Goal: Transaction & Acquisition: Purchase product/service

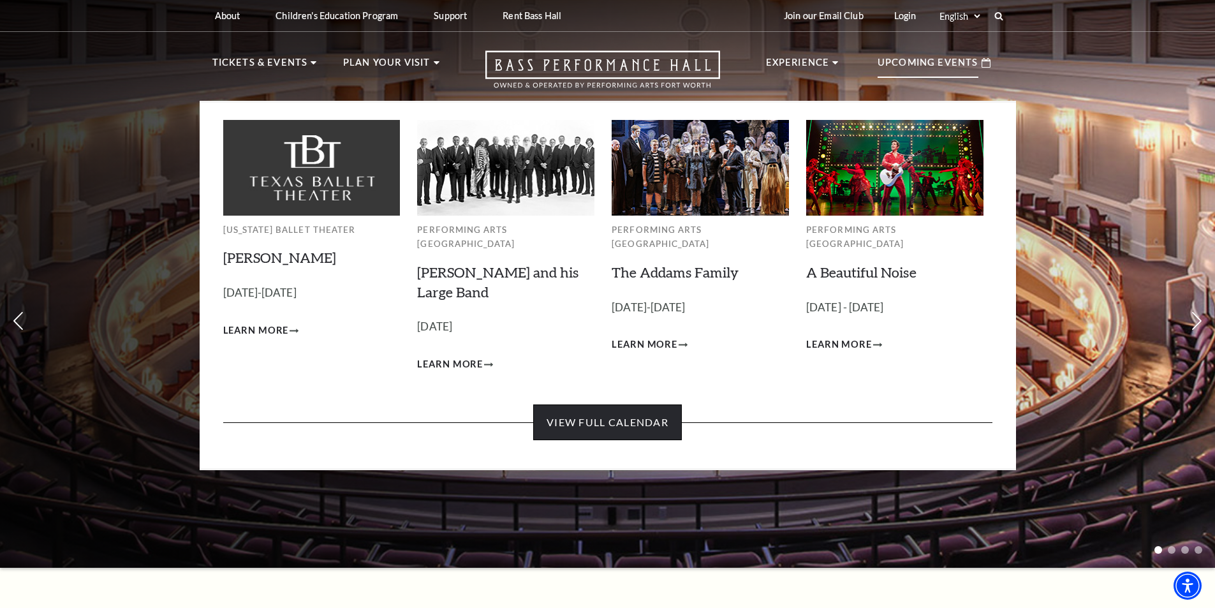
click at [621, 424] on link "View Full Calendar" at bounding box center [607, 423] width 149 height 36
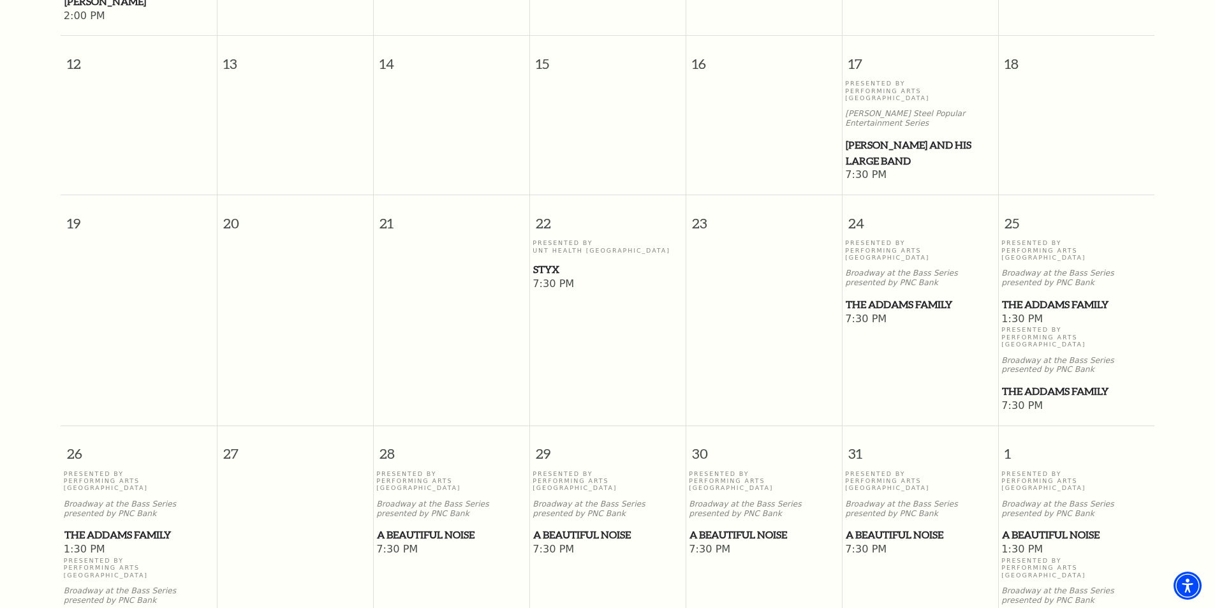
scroll to position [623, 0]
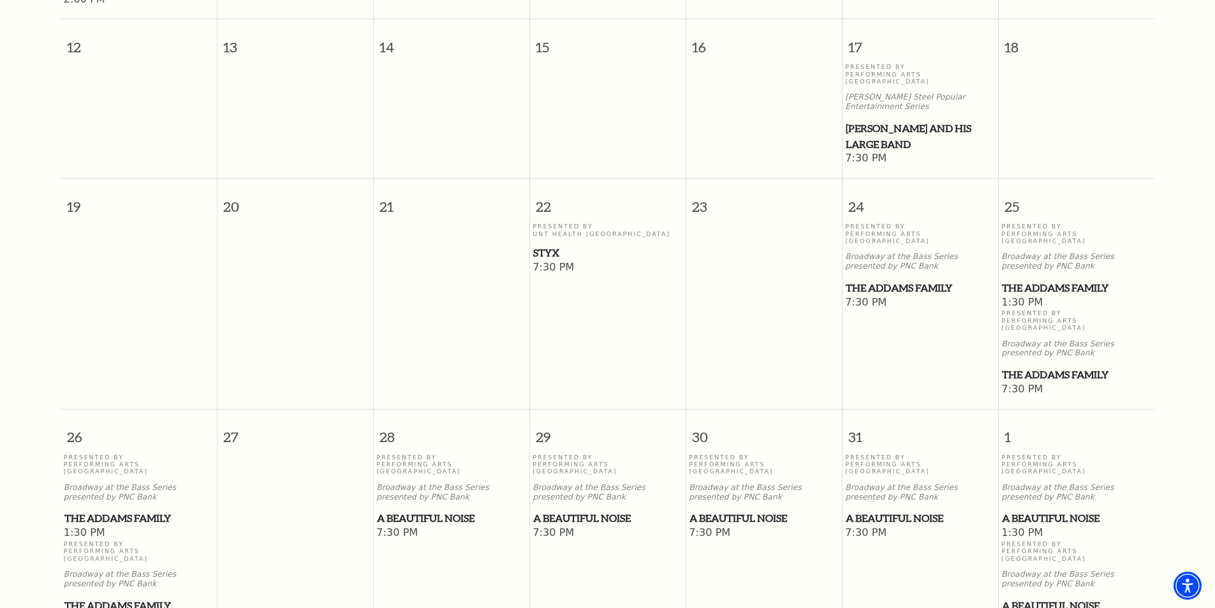
click at [875, 510] on span "A Beautiful Noise" at bounding box center [920, 518] width 149 height 16
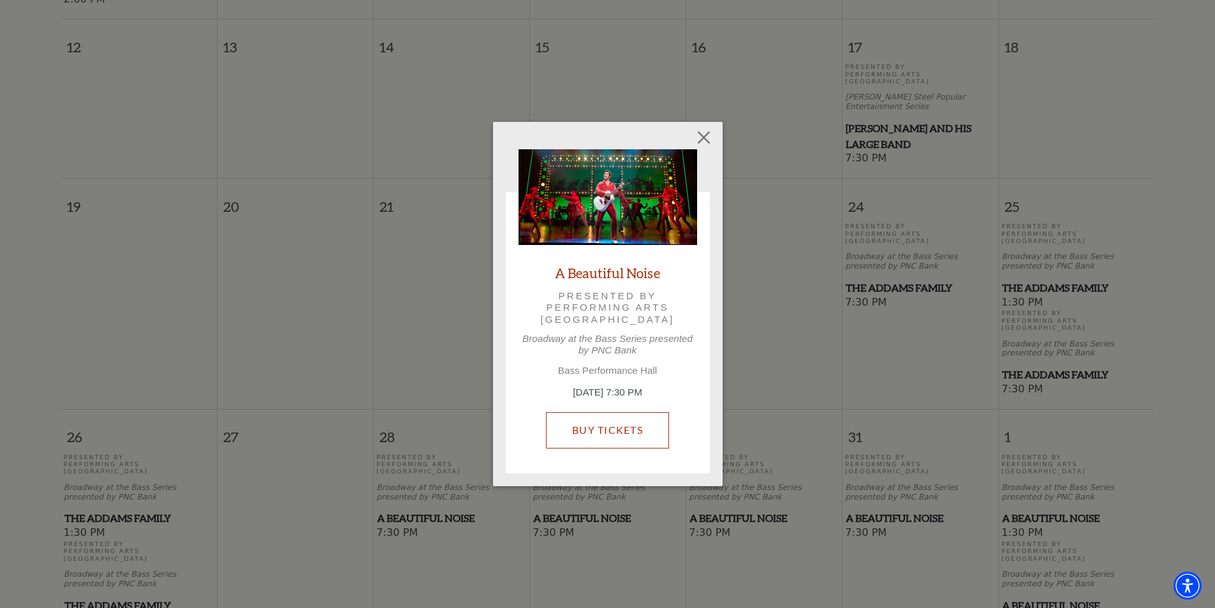
click at [643, 436] on link "Buy Tickets" at bounding box center [607, 430] width 123 height 36
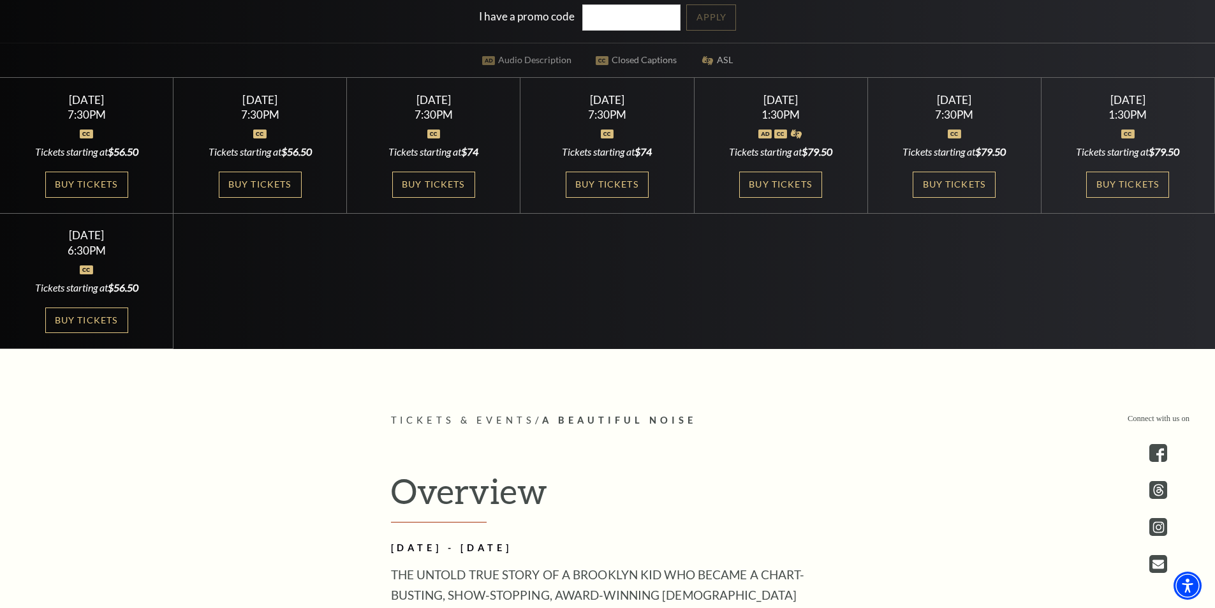
scroll to position [510, 0]
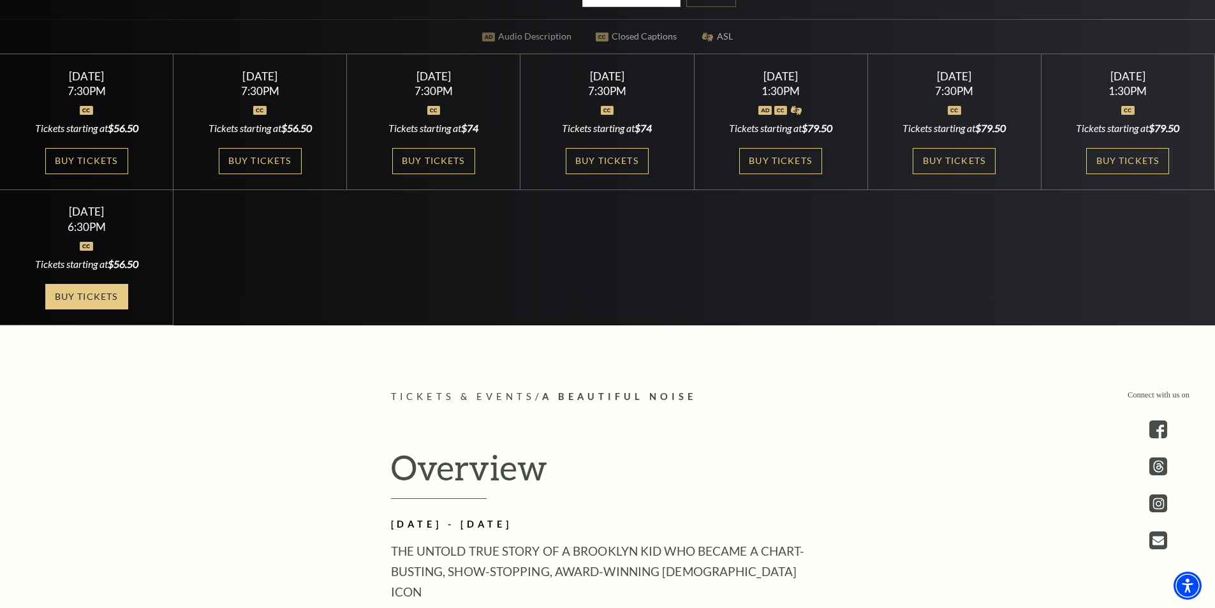
click at [107, 297] on link "Buy Tickets" at bounding box center [86, 297] width 83 height 26
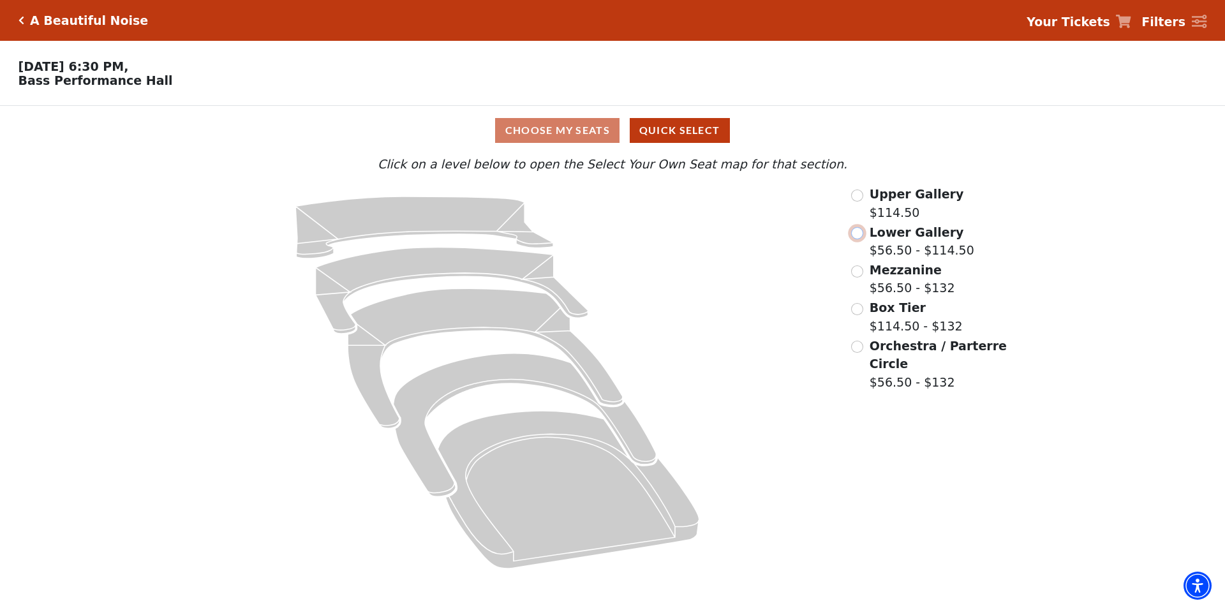
click at [861, 239] on input "Lower Gallery$56.50 - $114.50\a" at bounding box center [857, 233] width 12 height 12
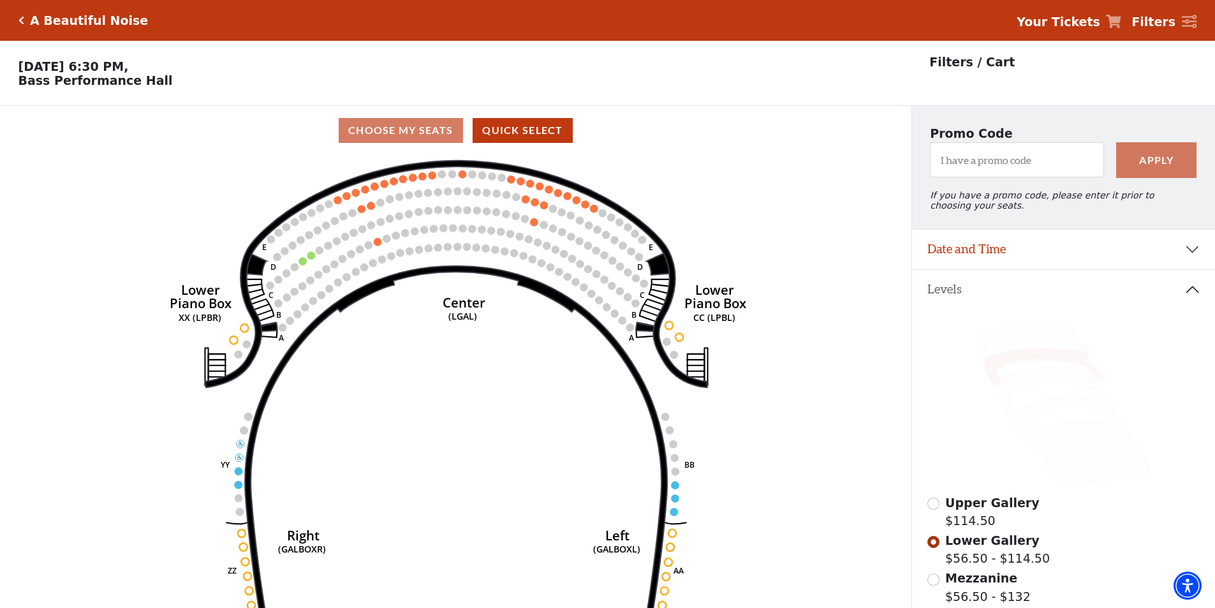
click at [412, 141] on div "Choose My Seats Quick Select" at bounding box center [456, 130] width 912 height 25
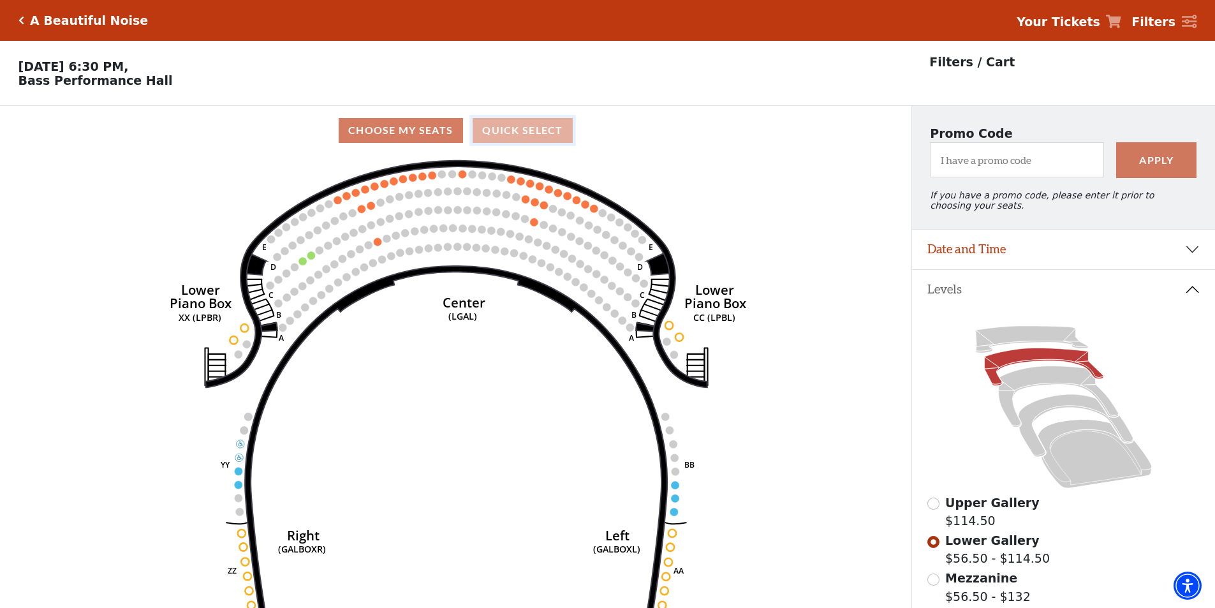
click at [538, 143] on button "Quick Select" at bounding box center [523, 130] width 100 height 25
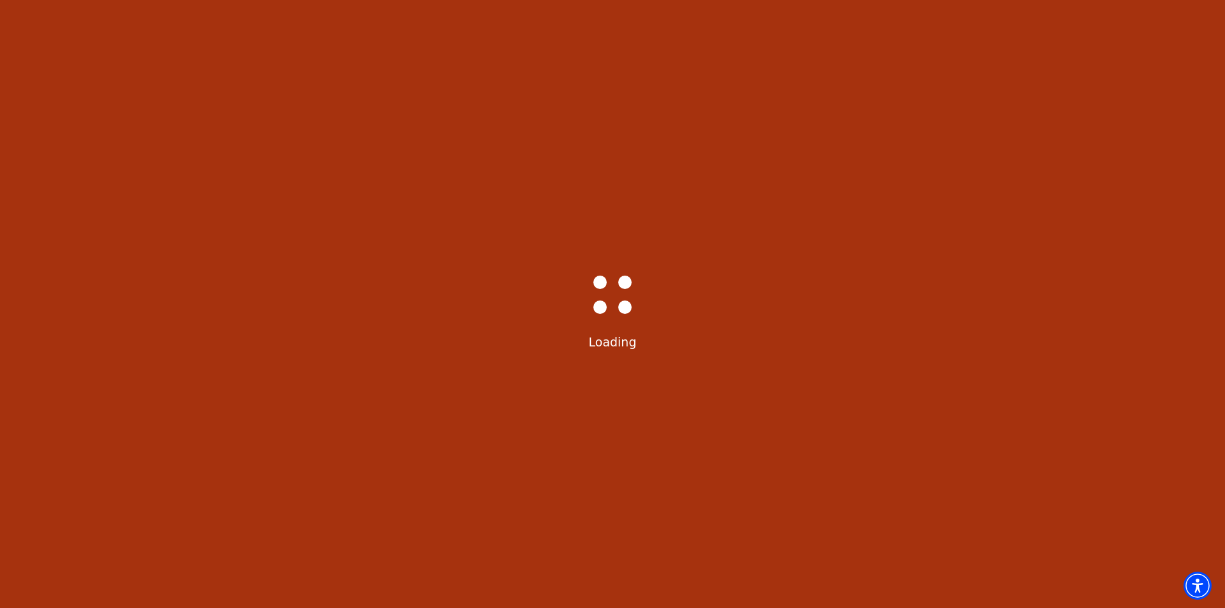
select select "6227"
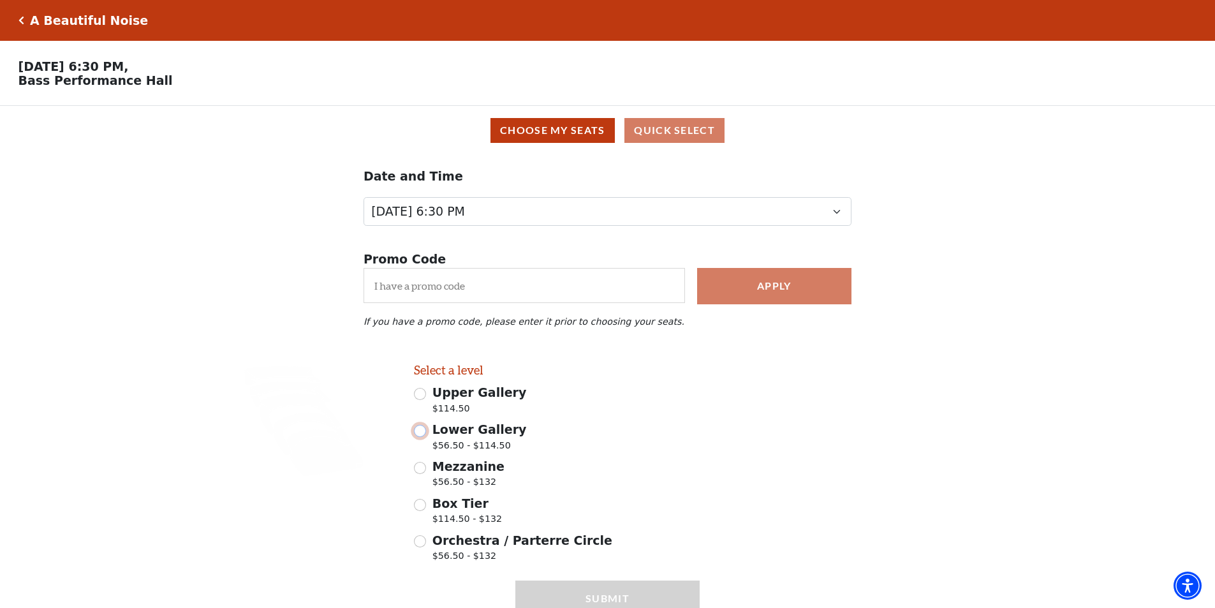
click at [422, 437] on input "Lower Gallery $56.50 - $114.50" at bounding box center [420, 431] width 12 height 12
radio input "true"
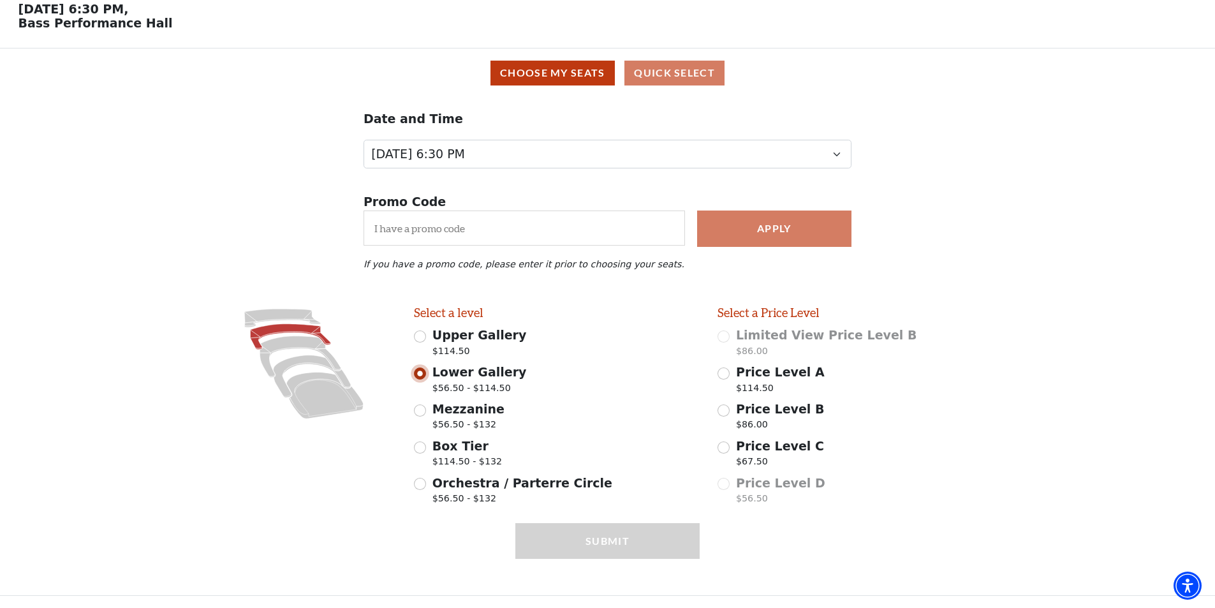
scroll to position [64, 0]
click at [727, 411] on input "Price Level B $86.00" at bounding box center [724, 411] width 12 height 12
radio input "true"
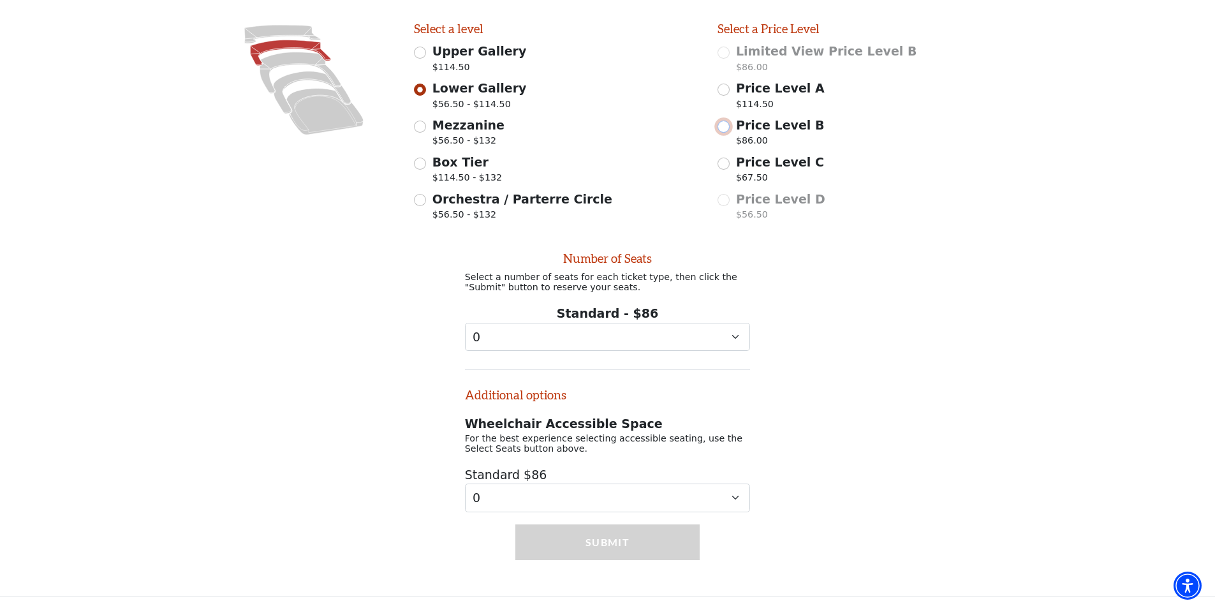
scroll to position [357, 0]
click at [735, 333] on select "0 1 2 3 4 5 6 7 8" at bounding box center [608, 336] width 286 height 29
select select "2"
click at [465, 322] on select "0 1 2 3 4 5 6 7 8" at bounding box center [608, 336] width 286 height 29
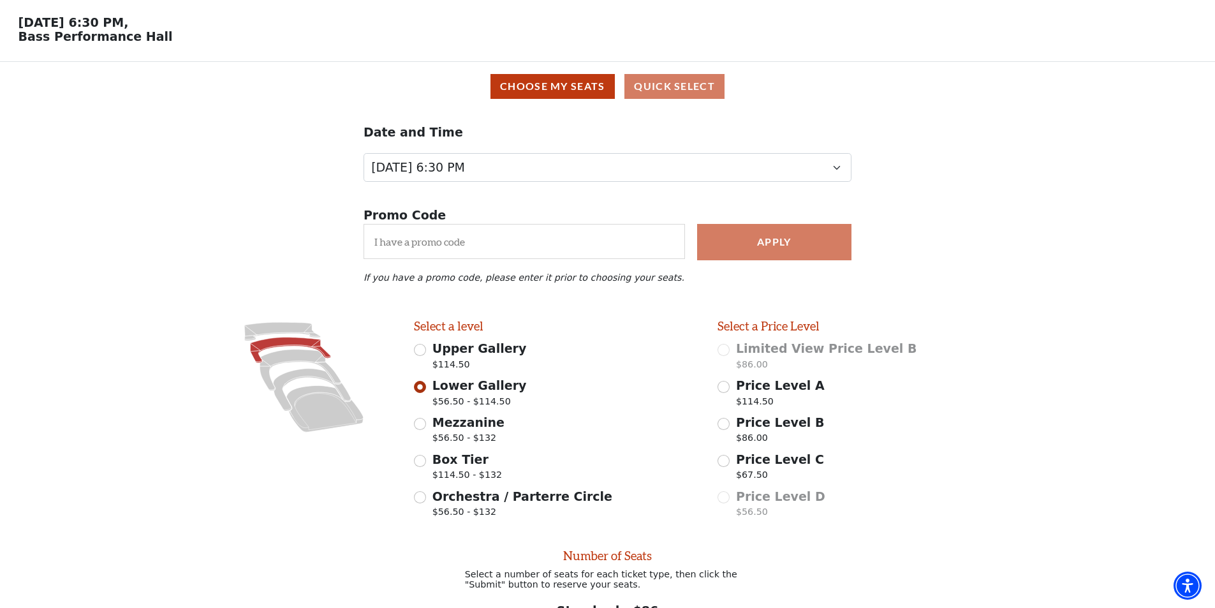
scroll to position [38, 0]
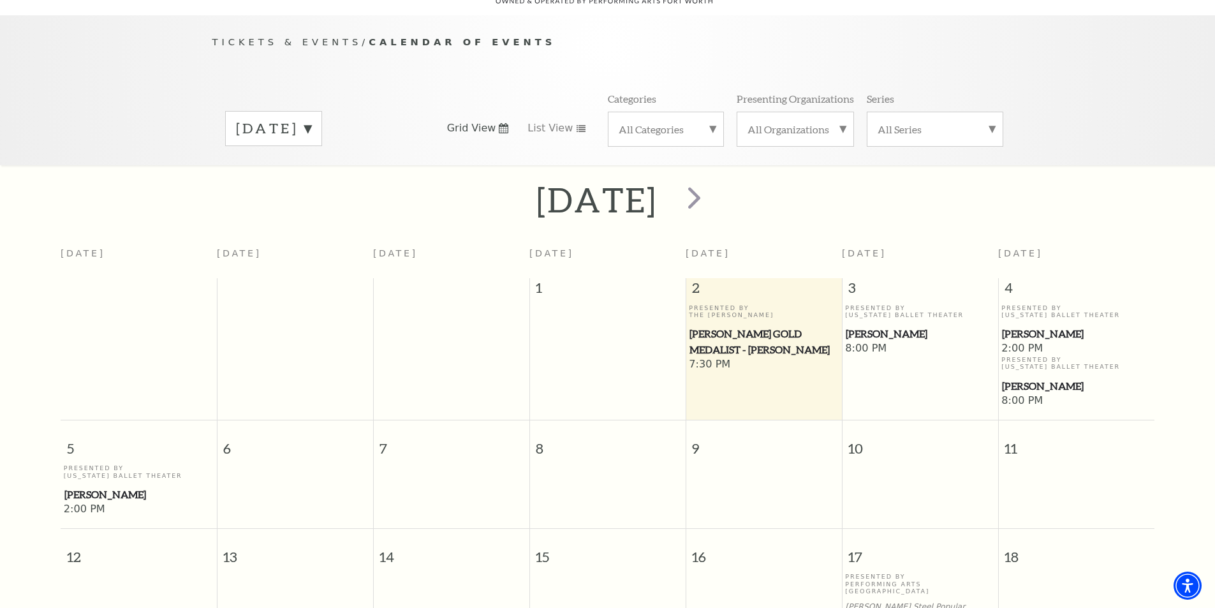
scroll to position [113, 0]
